Goal: Task Accomplishment & Management: Complete application form

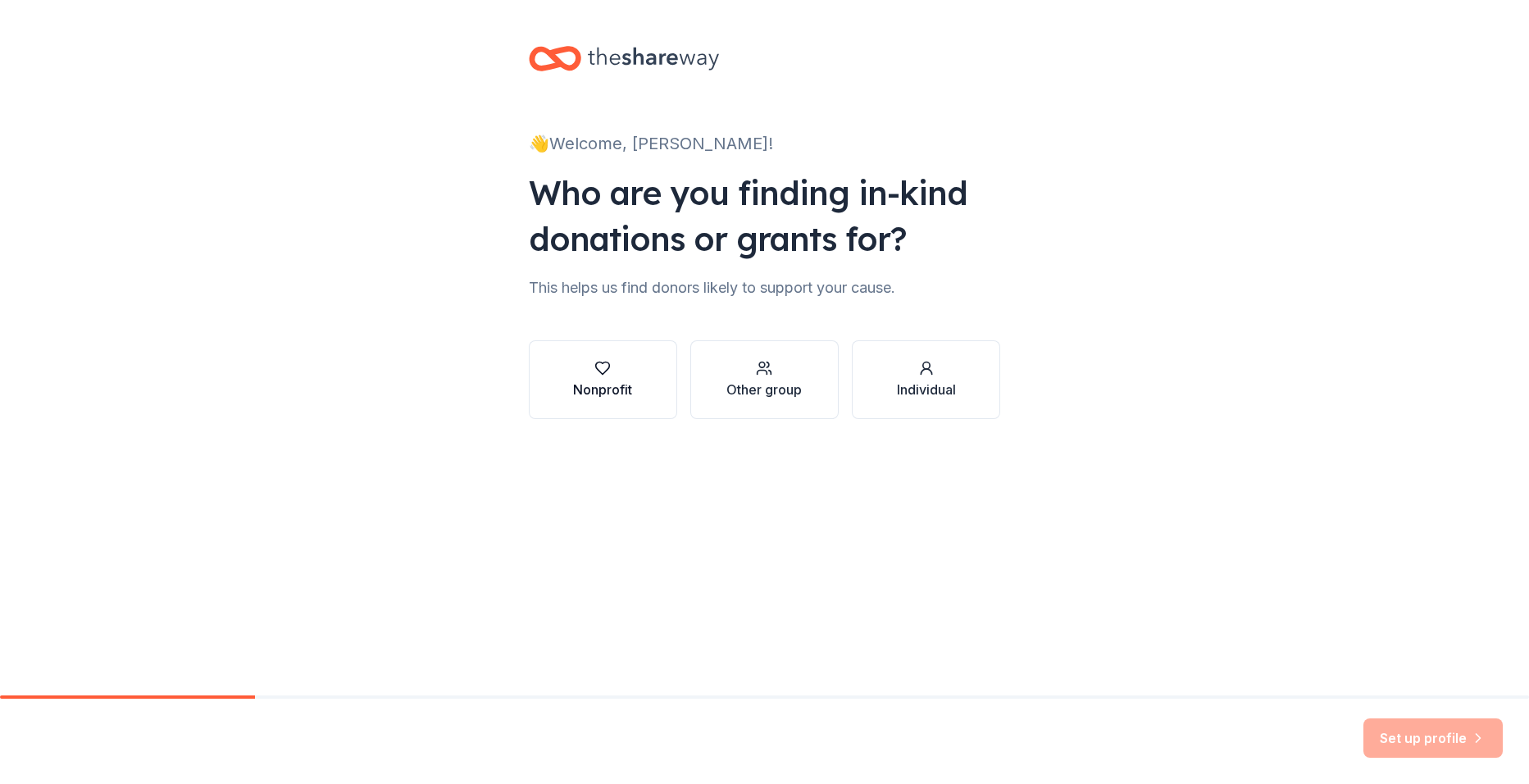
click at [606, 385] on div "Nonprofit" at bounding box center [603, 389] width 59 height 20
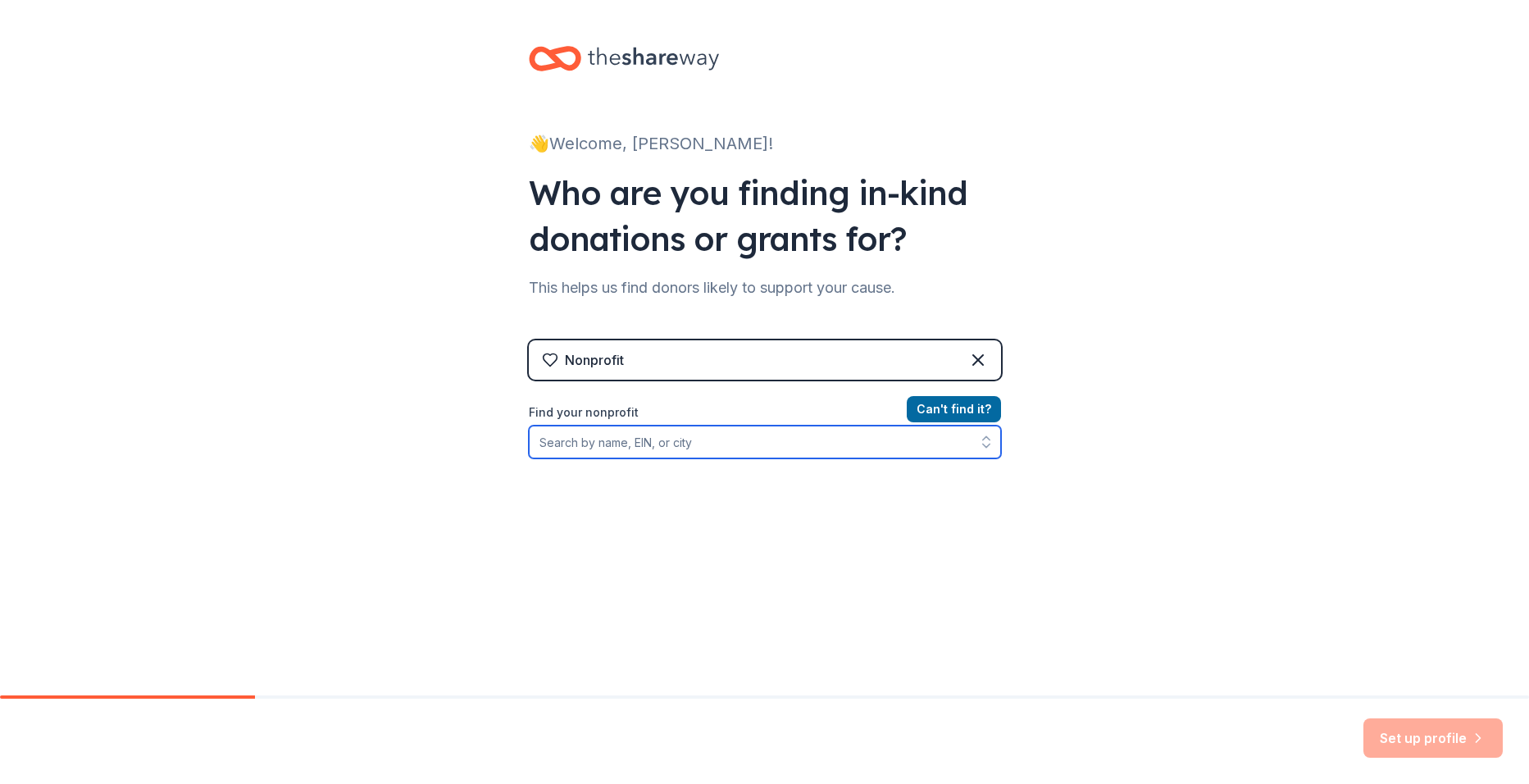
click at [587, 437] on input "Find your nonprofit" at bounding box center [764, 442] width 472 height 33
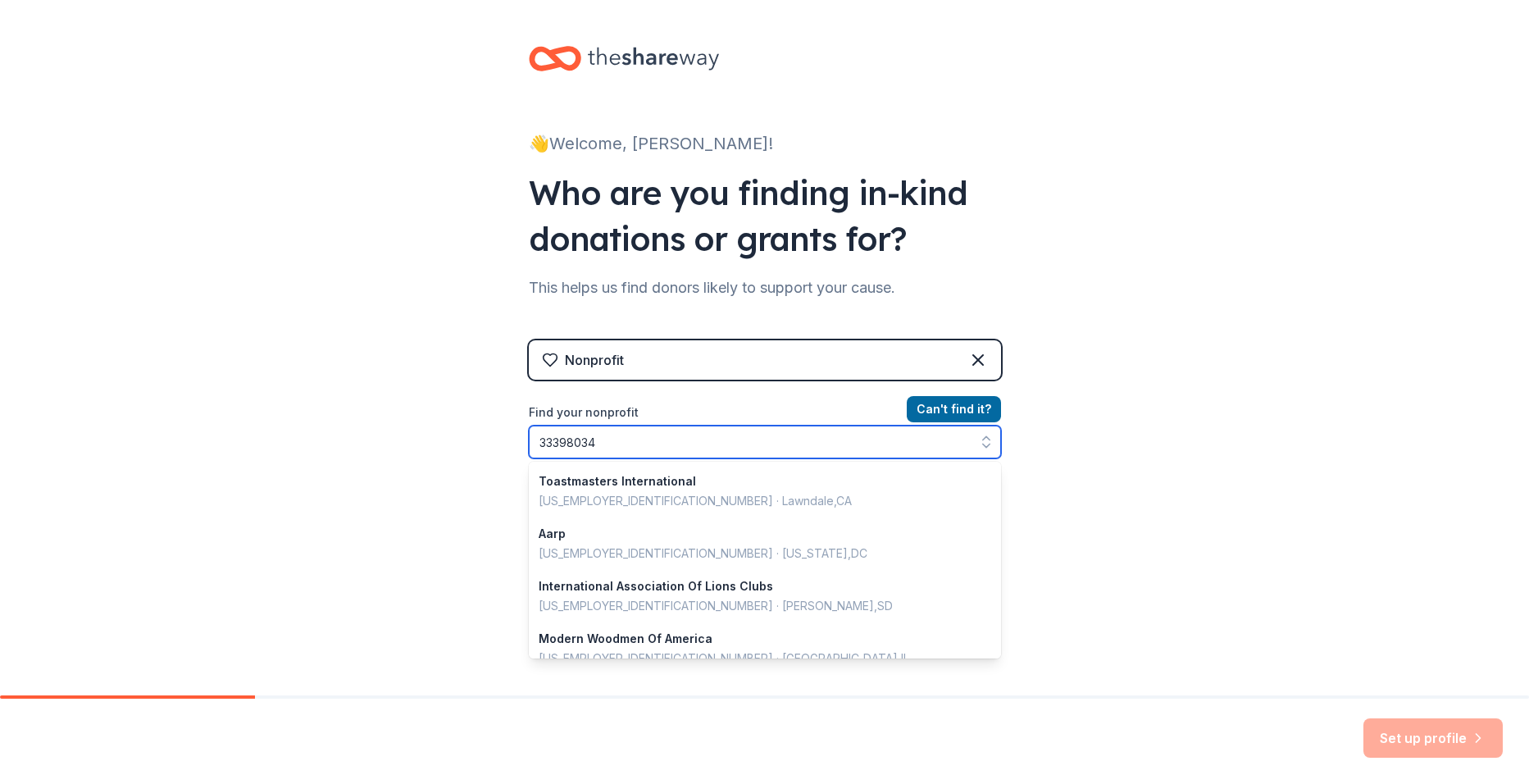
type input "333980342"
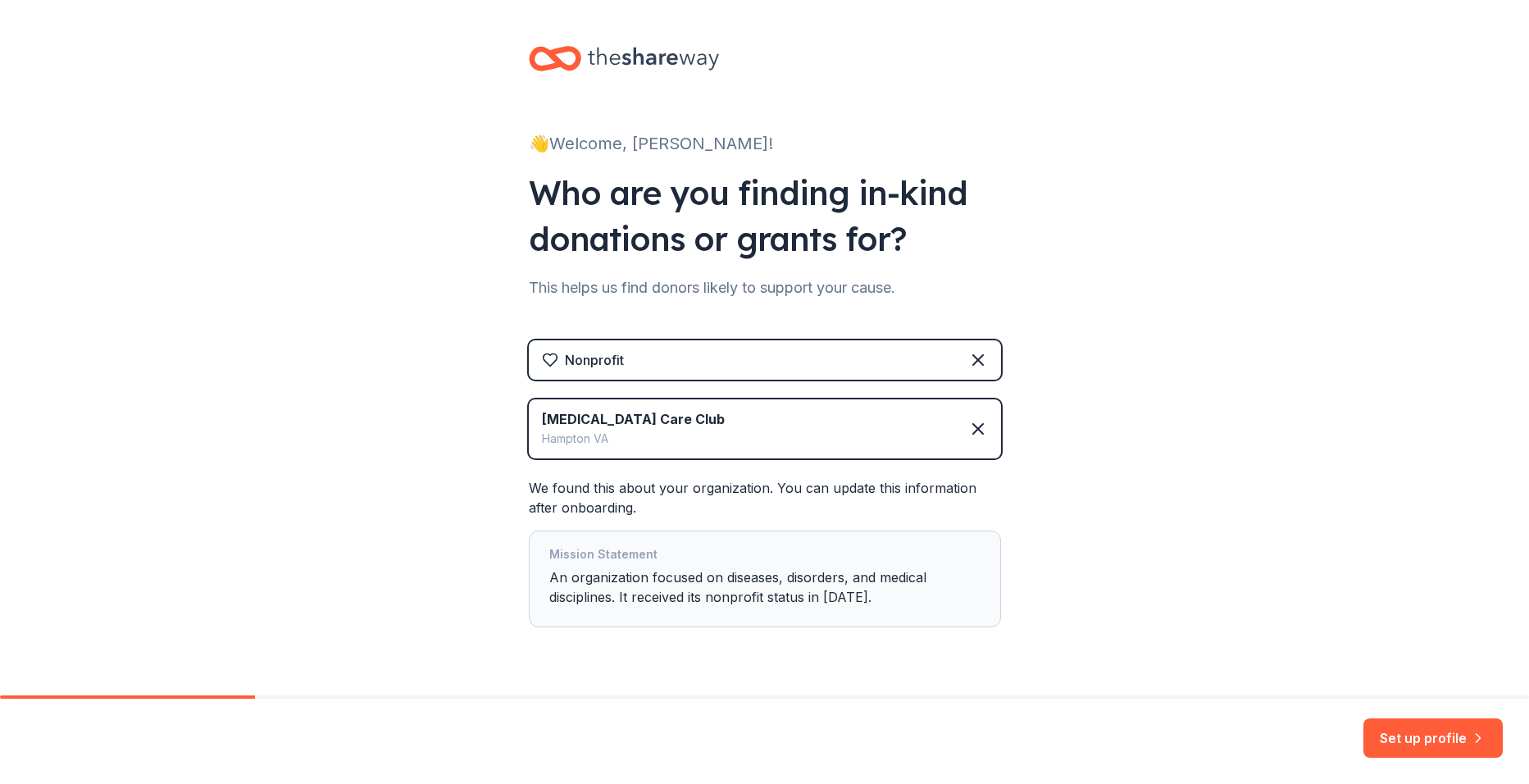
click at [860, 601] on div "Mission Statement An organization focused on diseases, disorders, and medical d…" at bounding box center [764, 578] width 431 height 69
drag, startPoint x: 876, startPoint y: 575, endPoint x: 859, endPoint y: 600, distance: 30.2
click at [862, 600] on div "Mission Statement An organization focused on diseases, disorders, and medical d…" at bounding box center [764, 578] width 431 height 69
click at [1155, 529] on div "👋 Welcome, [PERSON_NAME]! Who are you finding in-kind donations or grants for? …" at bounding box center [764, 369] width 1529 height 738
click at [1434, 746] on button "Set up profile" at bounding box center [1432, 737] width 139 height 39
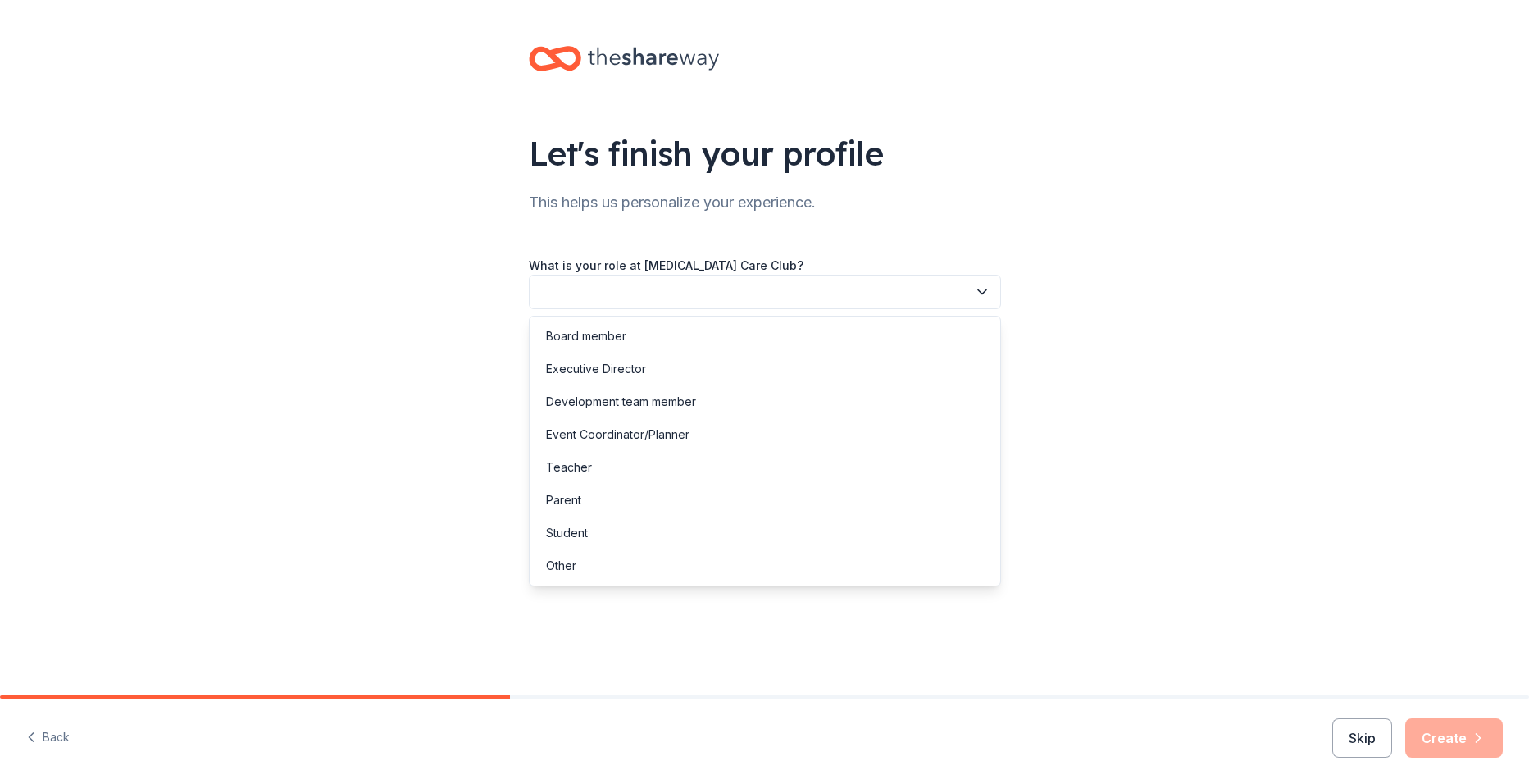
click at [977, 303] on button "button" at bounding box center [764, 292] width 472 height 34
click at [930, 372] on div "Executive Director" at bounding box center [764, 369] width 464 height 33
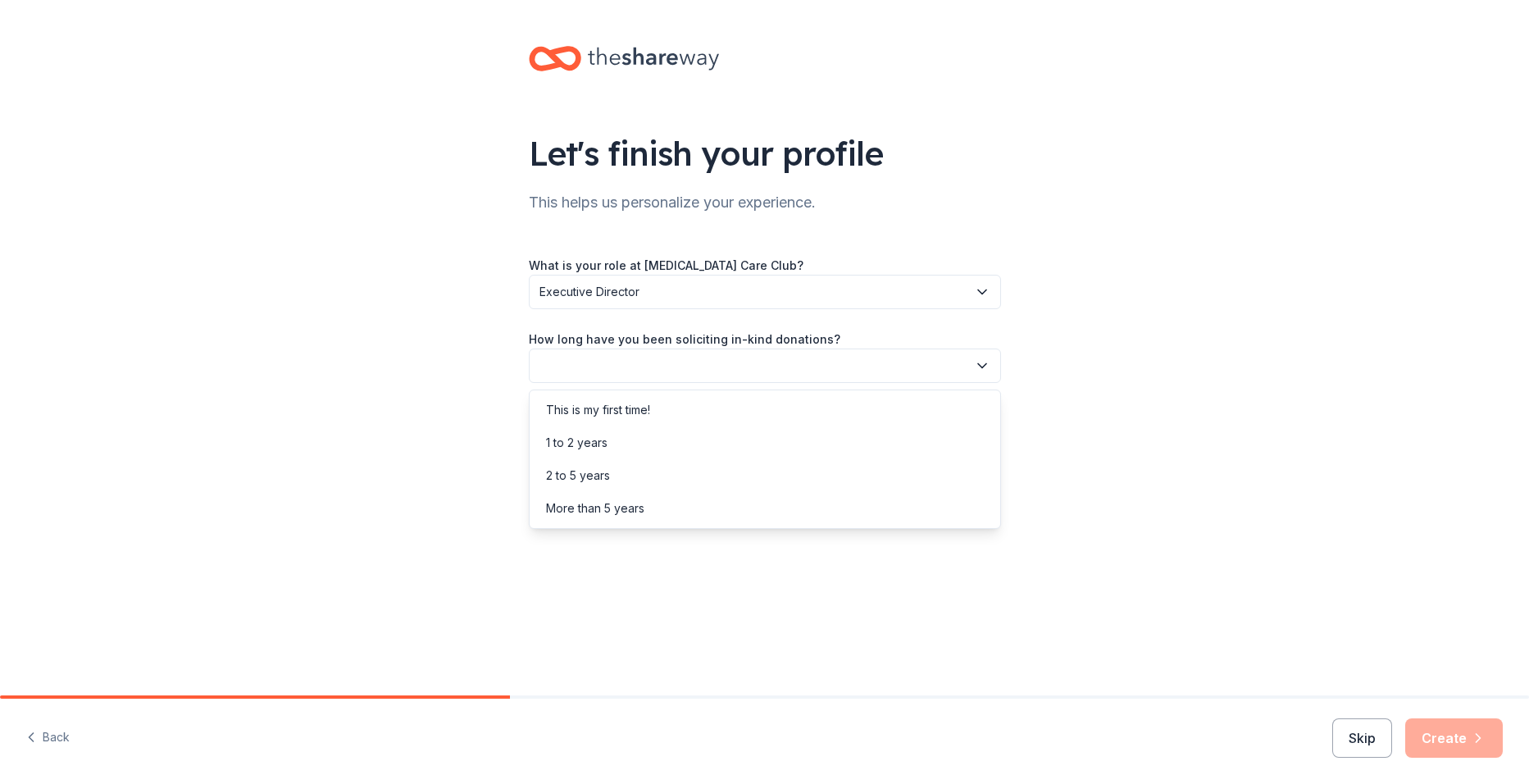
click at [979, 363] on icon "button" at bounding box center [982, 366] width 17 height 17
click at [815, 452] on div "1 to 2 years" at bounding box center [764, 443] width 464 height 33
